Goal: Find specific page/section: Find specific page/section

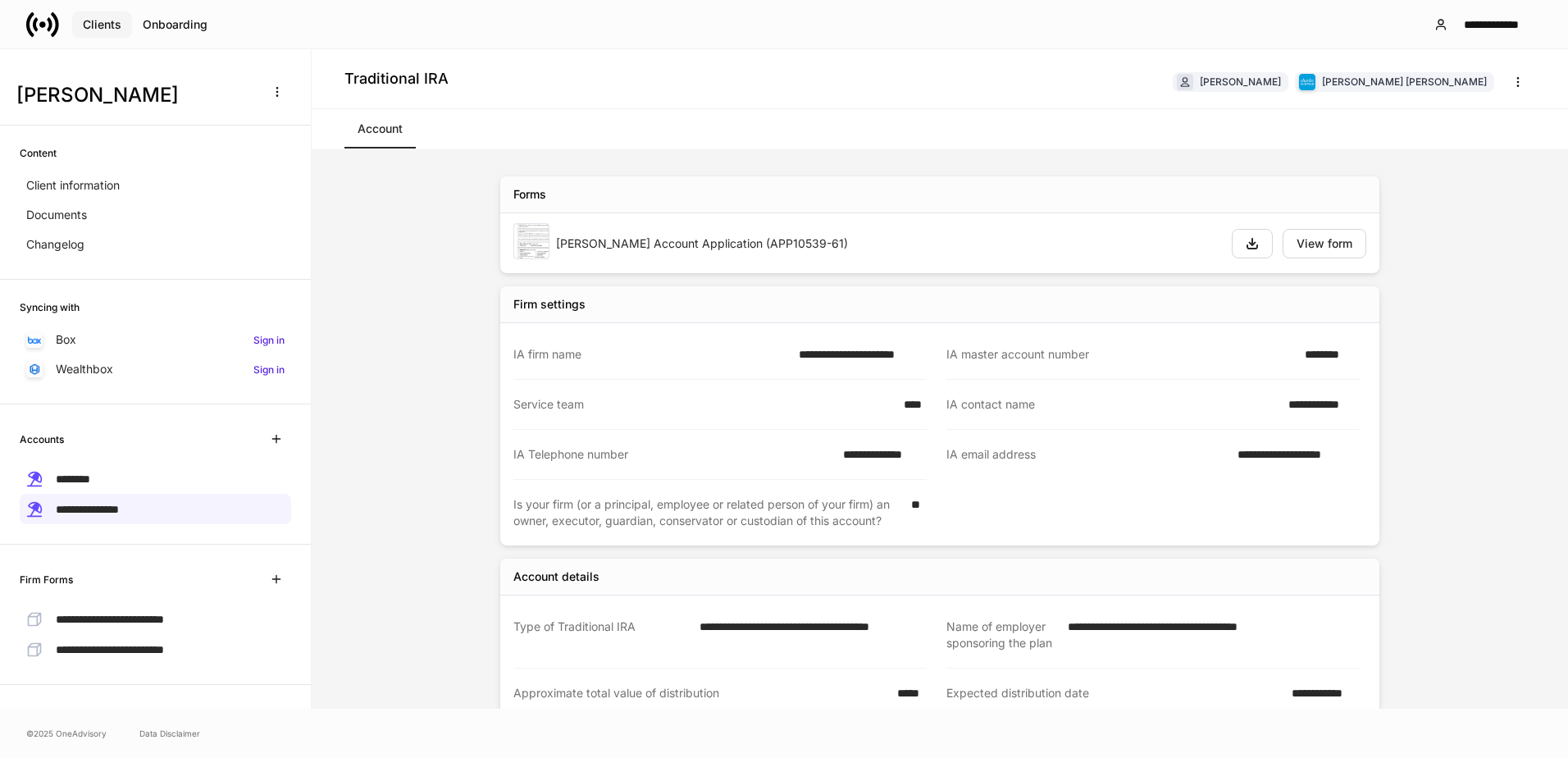
click at [102, 26] on div "Clients" at bounding box center [102, 25] width 39 height 12
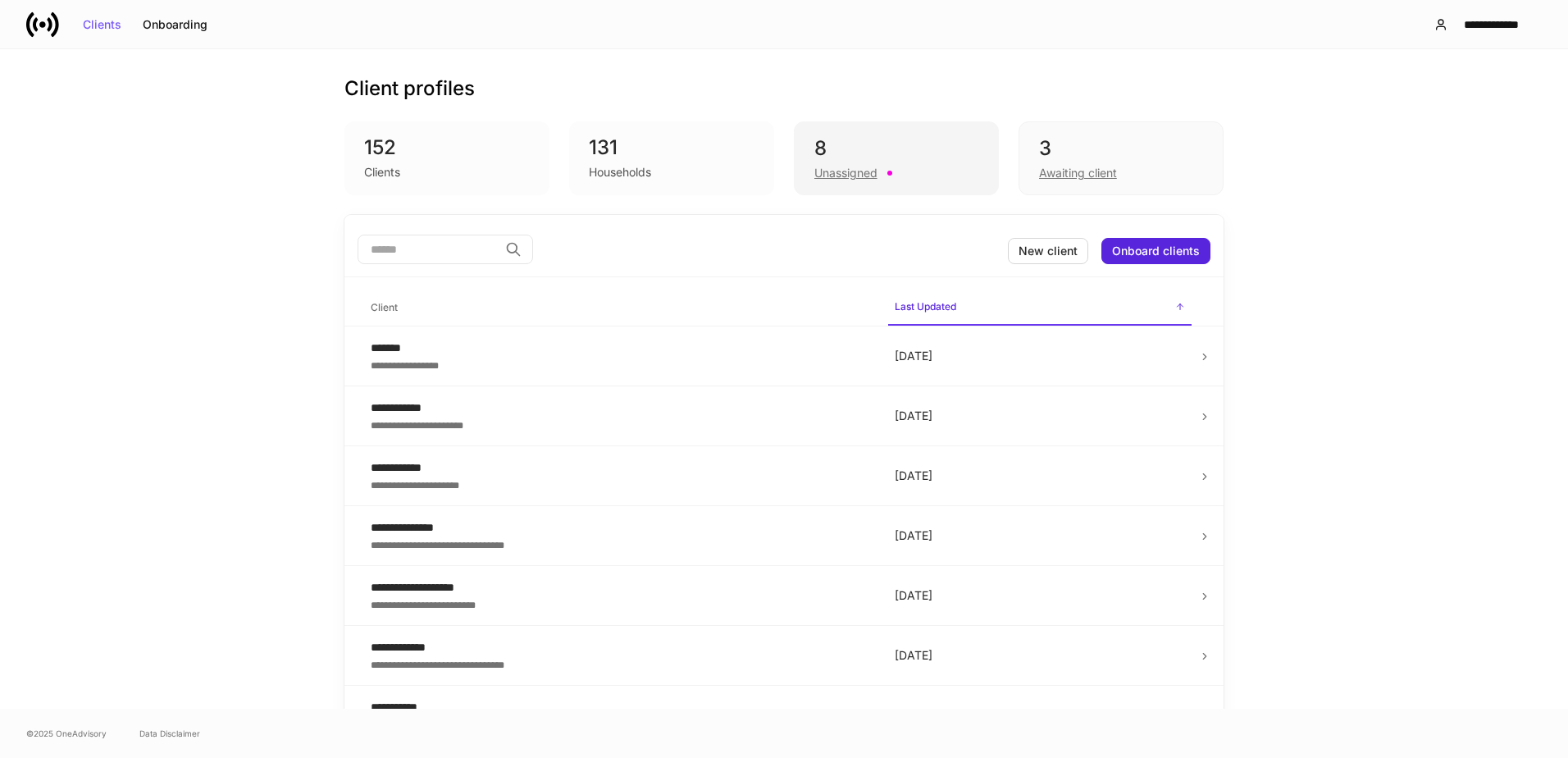
click at [874, 156] on div "8" at bounding box center [896, 149] width 164 height 26
